Goal: Information Seeking & Learning: Learn about a topic

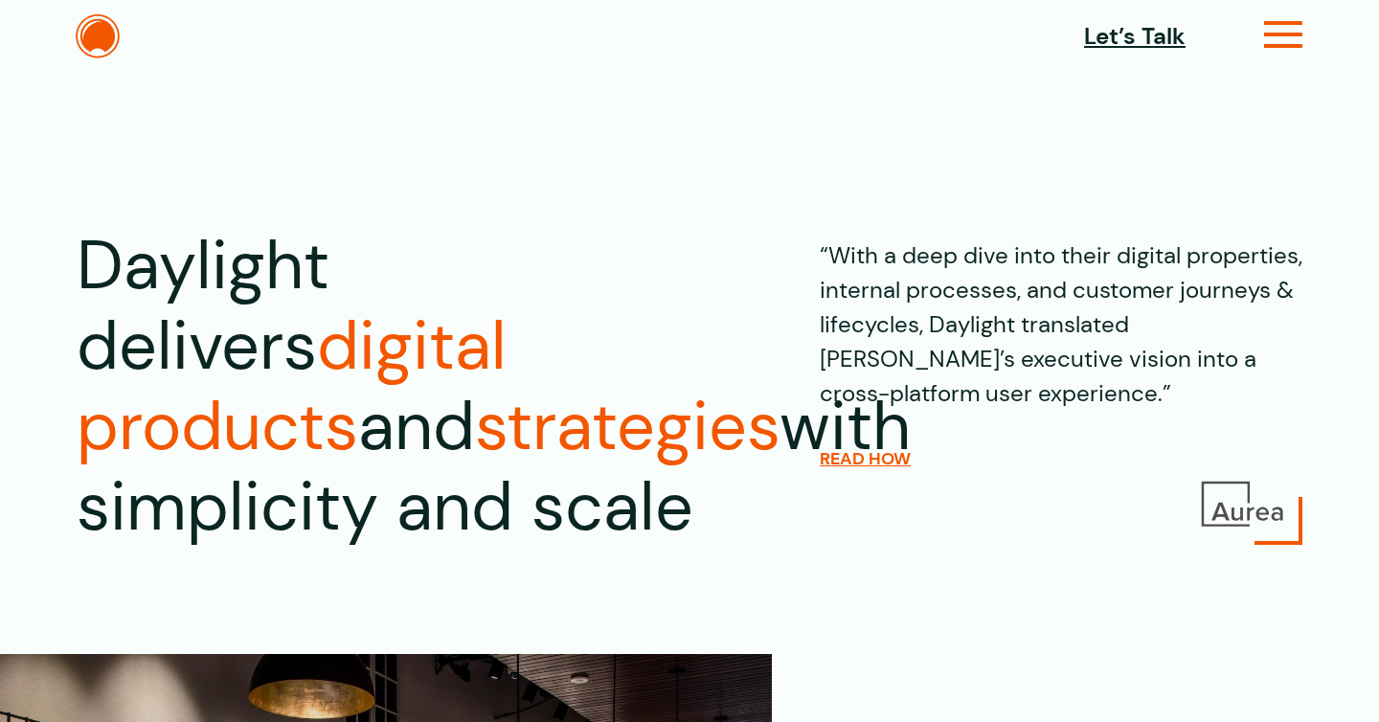
click at [1279, 33] on icon at bounding box center [1283, 43] width 39 height 20
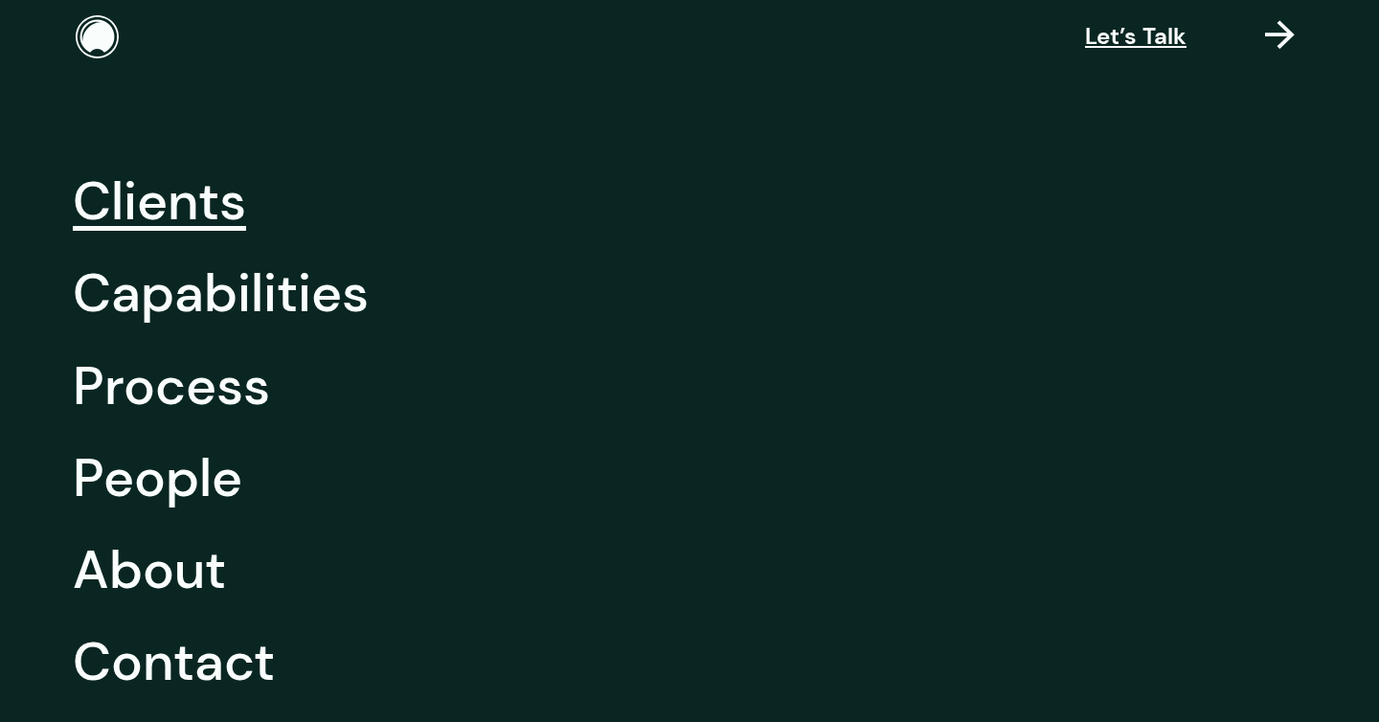
click at [154, 213] on link "Clients" at bounding box center [159, 201] width 173 height 92
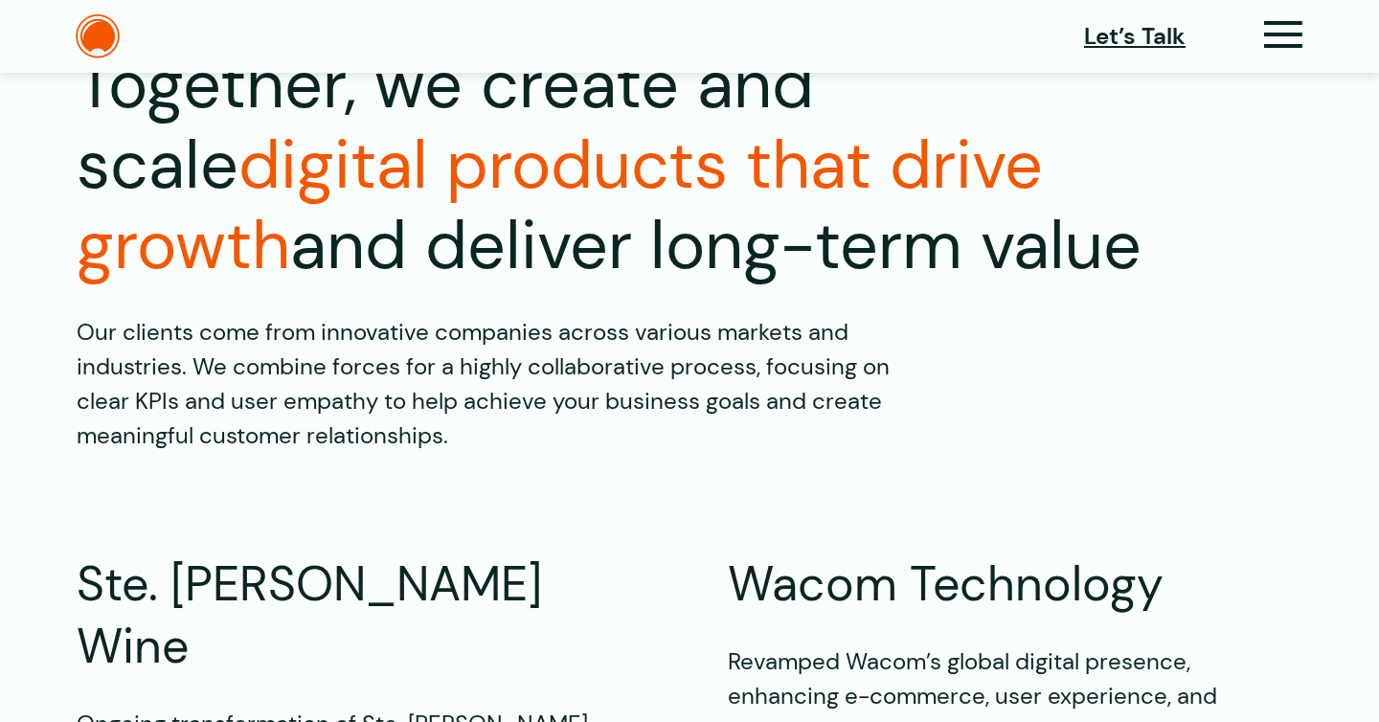
scroll to position [247, 0]
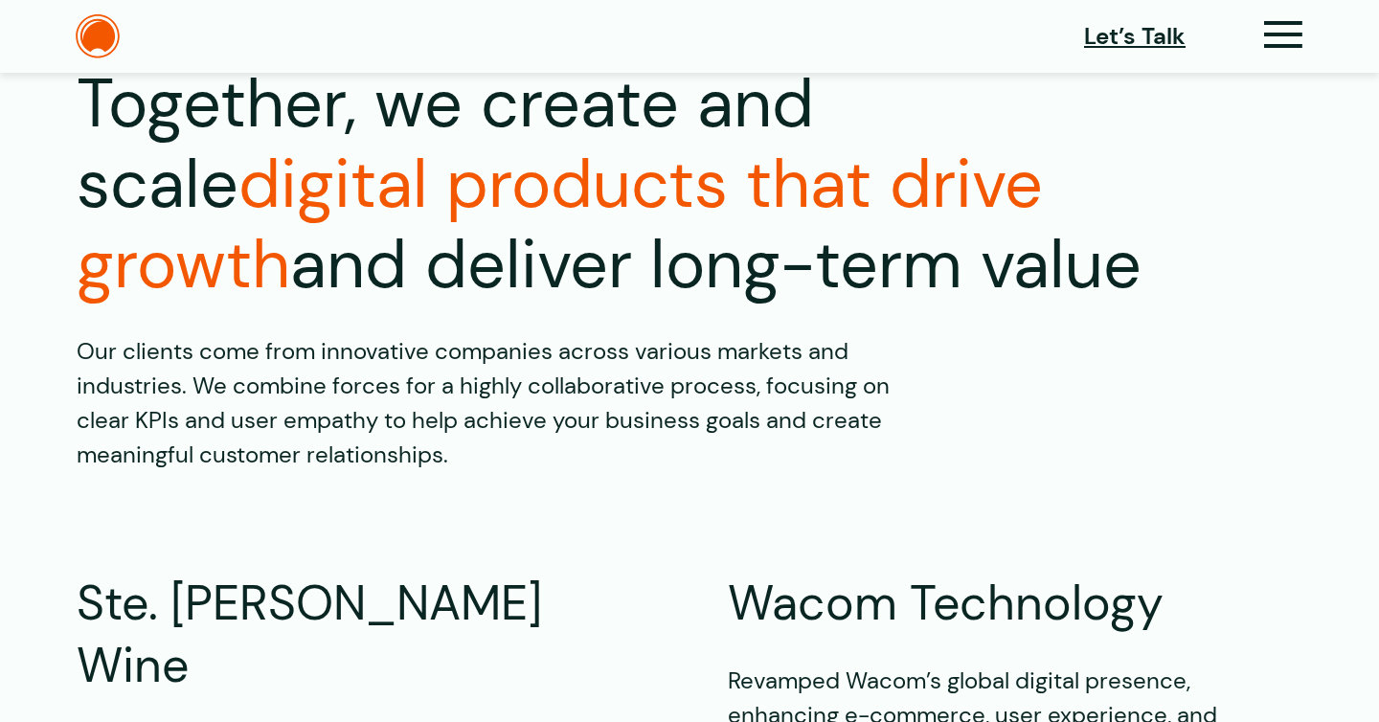
drag, startPoint x: 351, startPoint y: 385, endPoint x: 669, endPoint y: 468, distance: 328.8
click at [683, 465] on p "Our clients come from innovative companies across various markets and industrie…" at bounding box center [497, 403] width 841 height 138
click at [669, 468] on p "Our clients come from innovative companies across various markets and industrie…" at bounding box center [497, 403] width 841 height 138
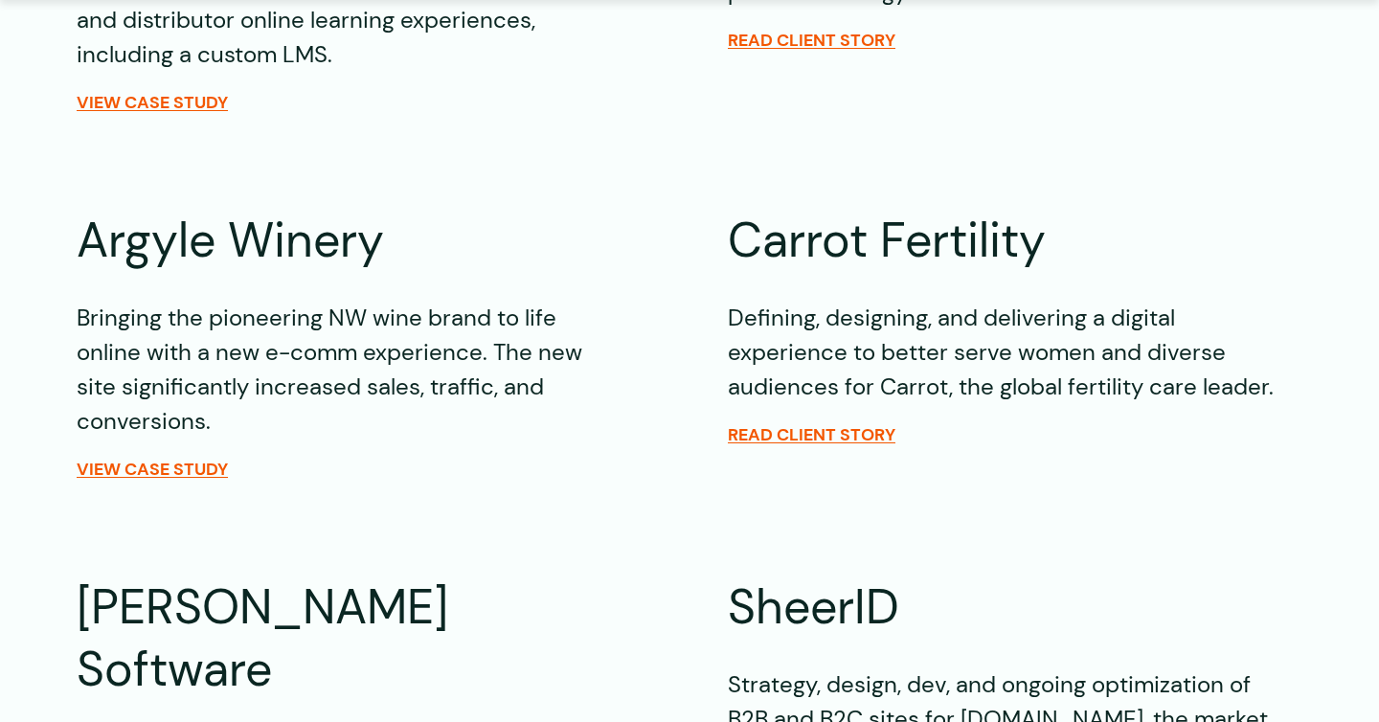
scroll to position [1049, 0]
